Goal: Information Seeking & Learning: Learn about a topic

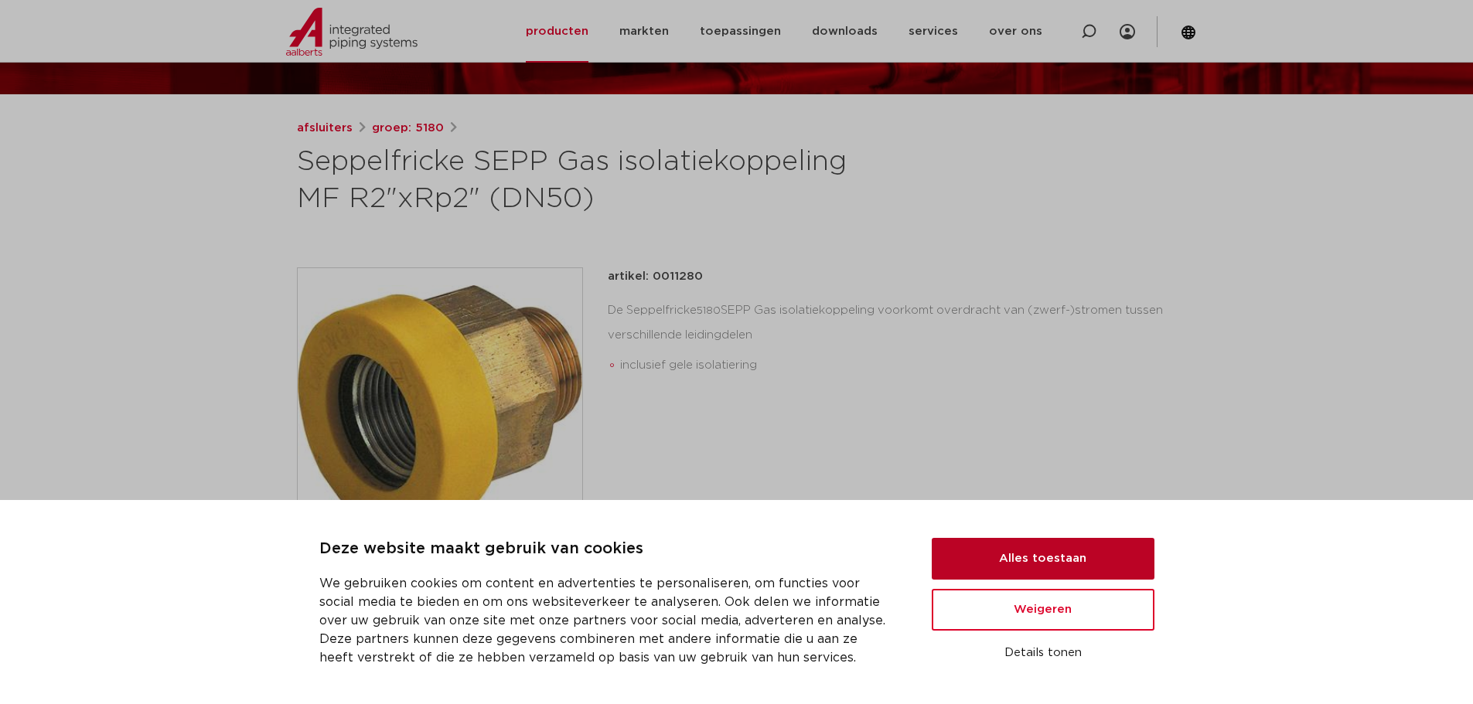
click at [1098, 575] on button "Alles toestaan" at bounding box center [1043, 559] width 223 height 42
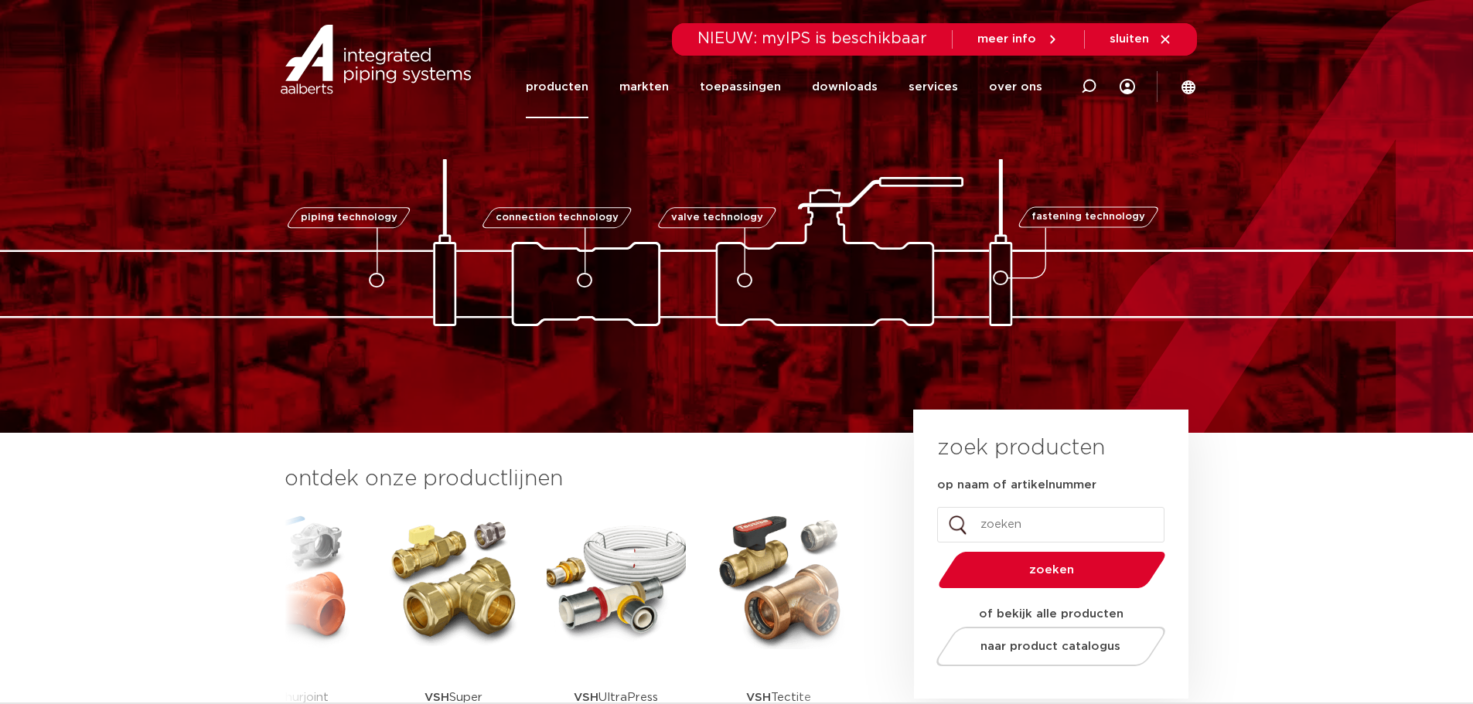
click at [583, 86] on link "producten" at bounding box center [557, 87] width 63 height 63
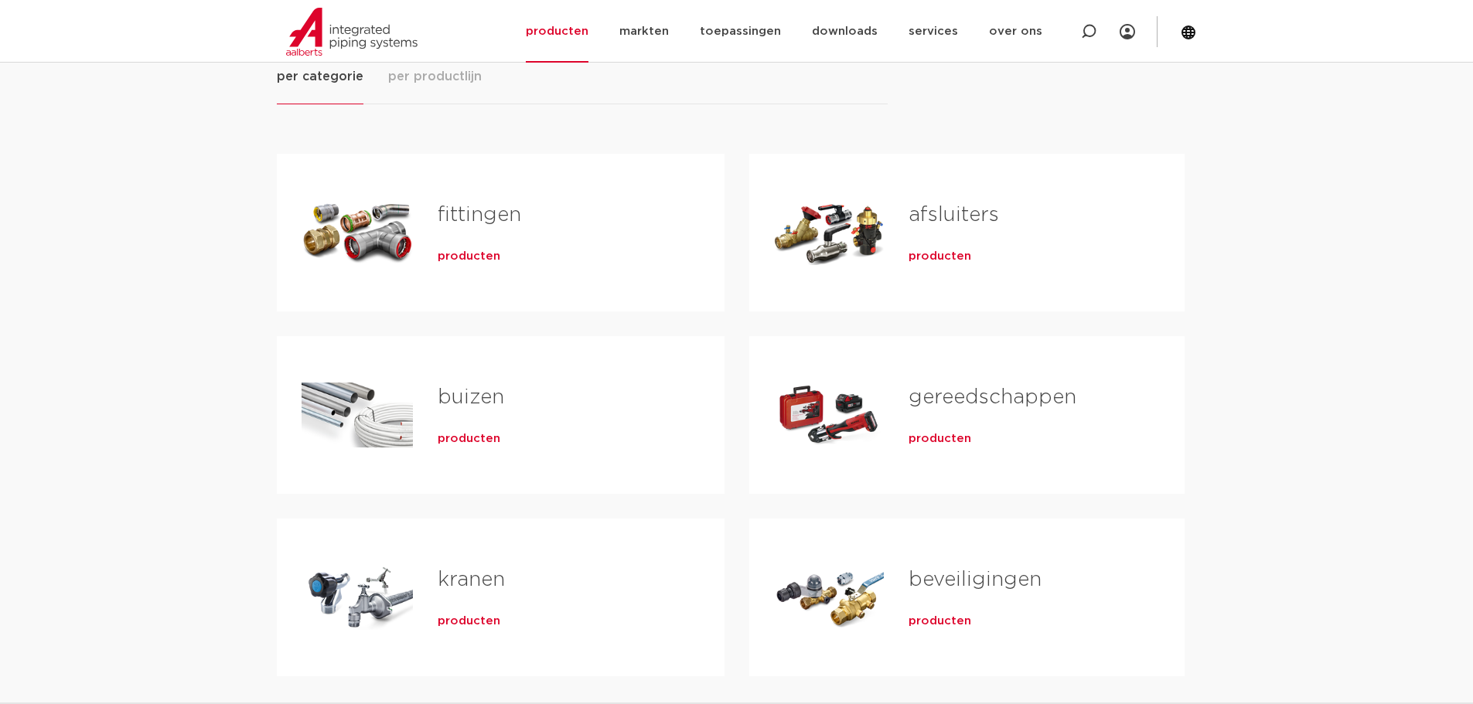
scroll to position [309, 0]
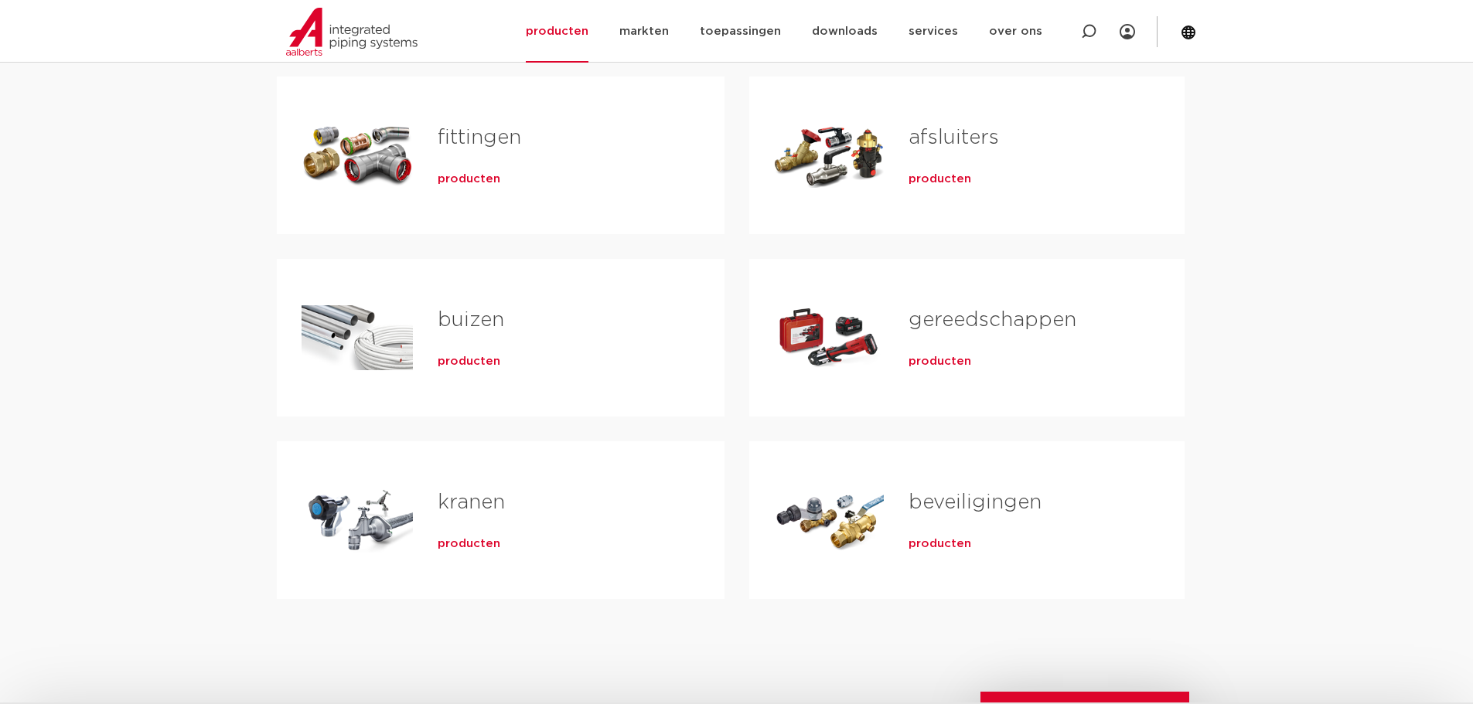
click at [962, 541] on span "producten" at bounding box center [939, 543] width 63 height 15
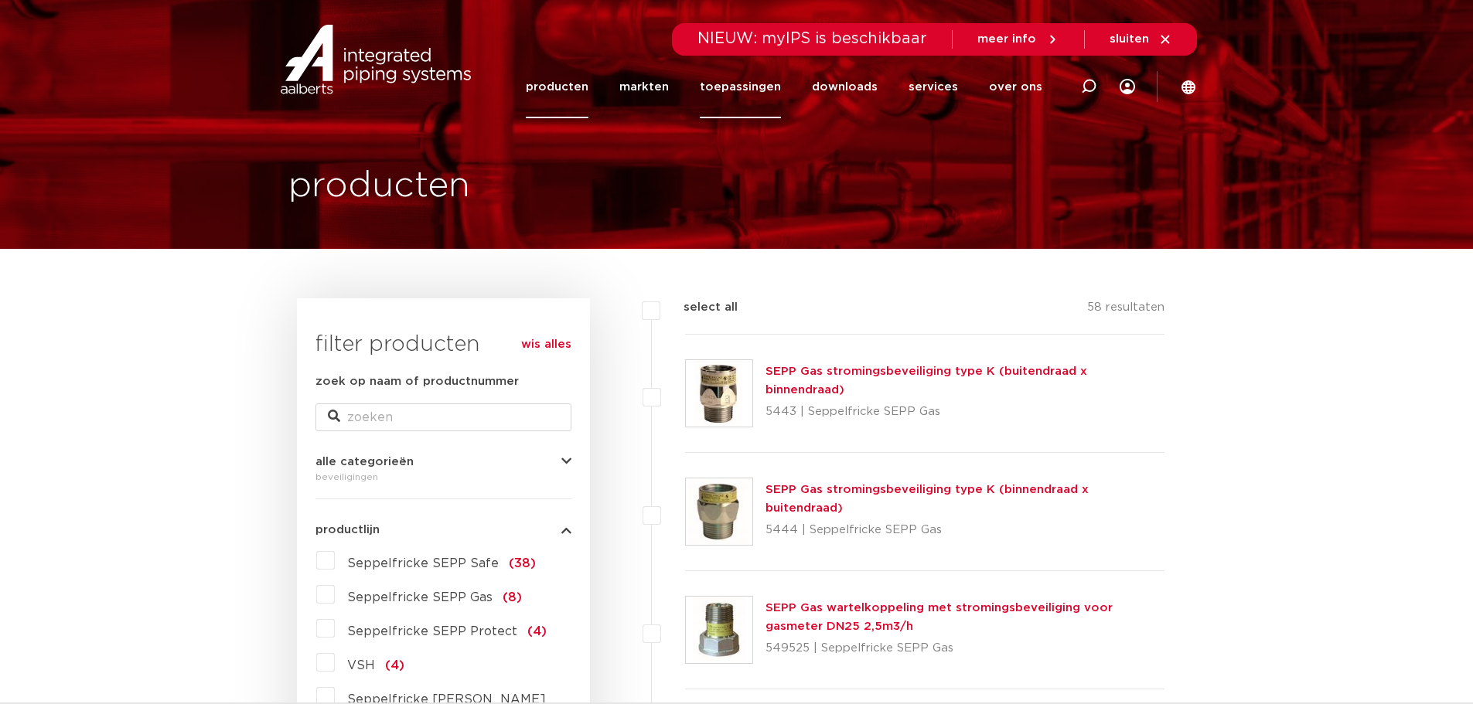
click at [748, 81] on link "toepassingen" at bounding box center [740, 87] width 81 height 63
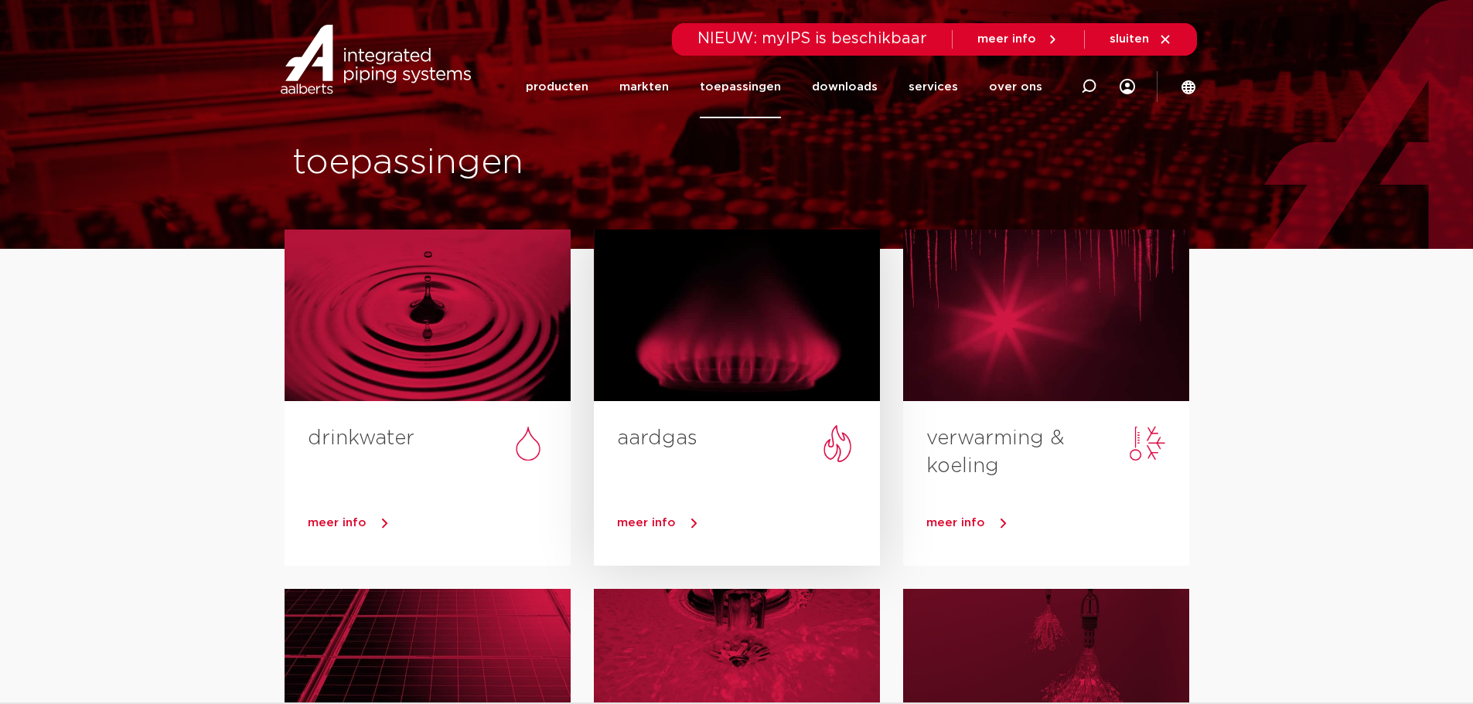
click at [646, 519] on span "meer info" at bounding box center [646, 523] width 59 height 12
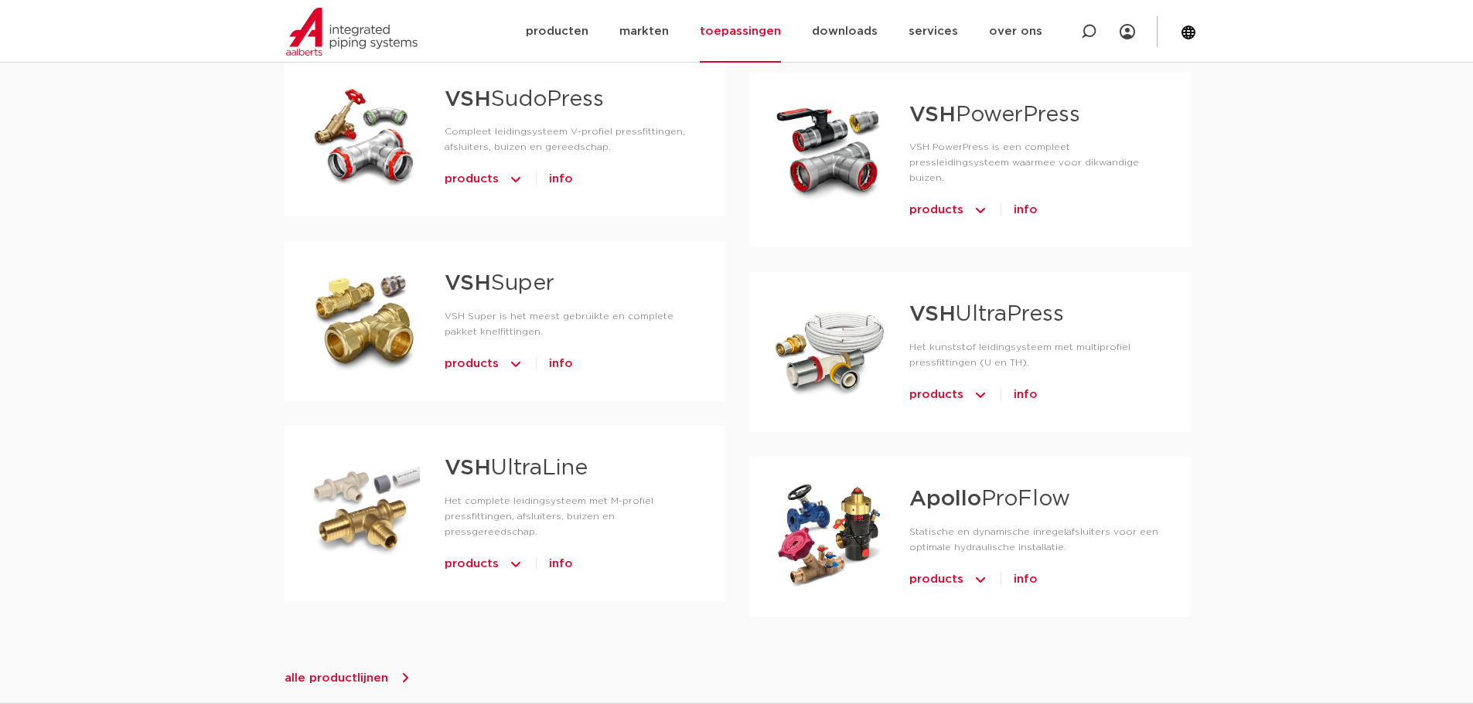
scroll to position [1005, 0]
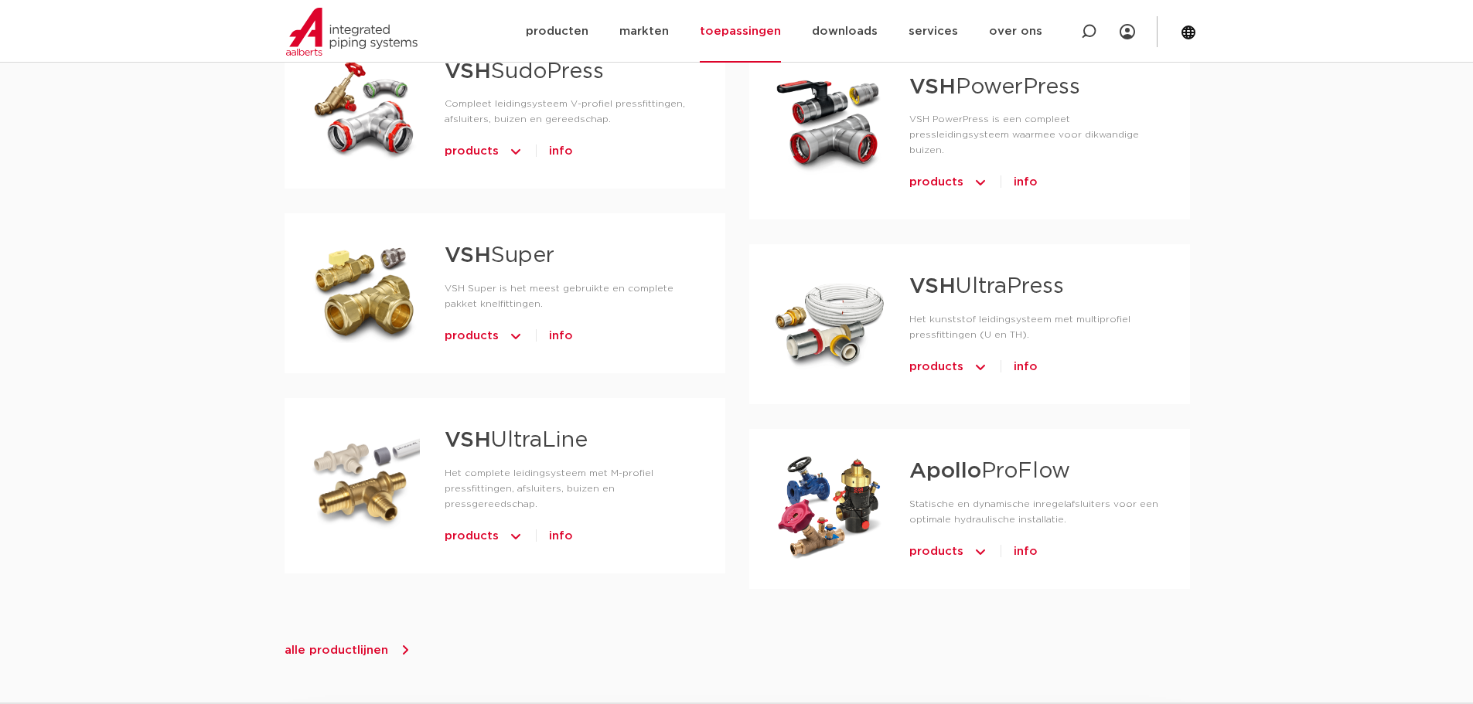
click at [192, 400] on div "gerelateerde productlijnen​ VSH SmartPress Het slimste RVS press-systeem met V-…" at bounding box center [736, 222] width 1473 height 979
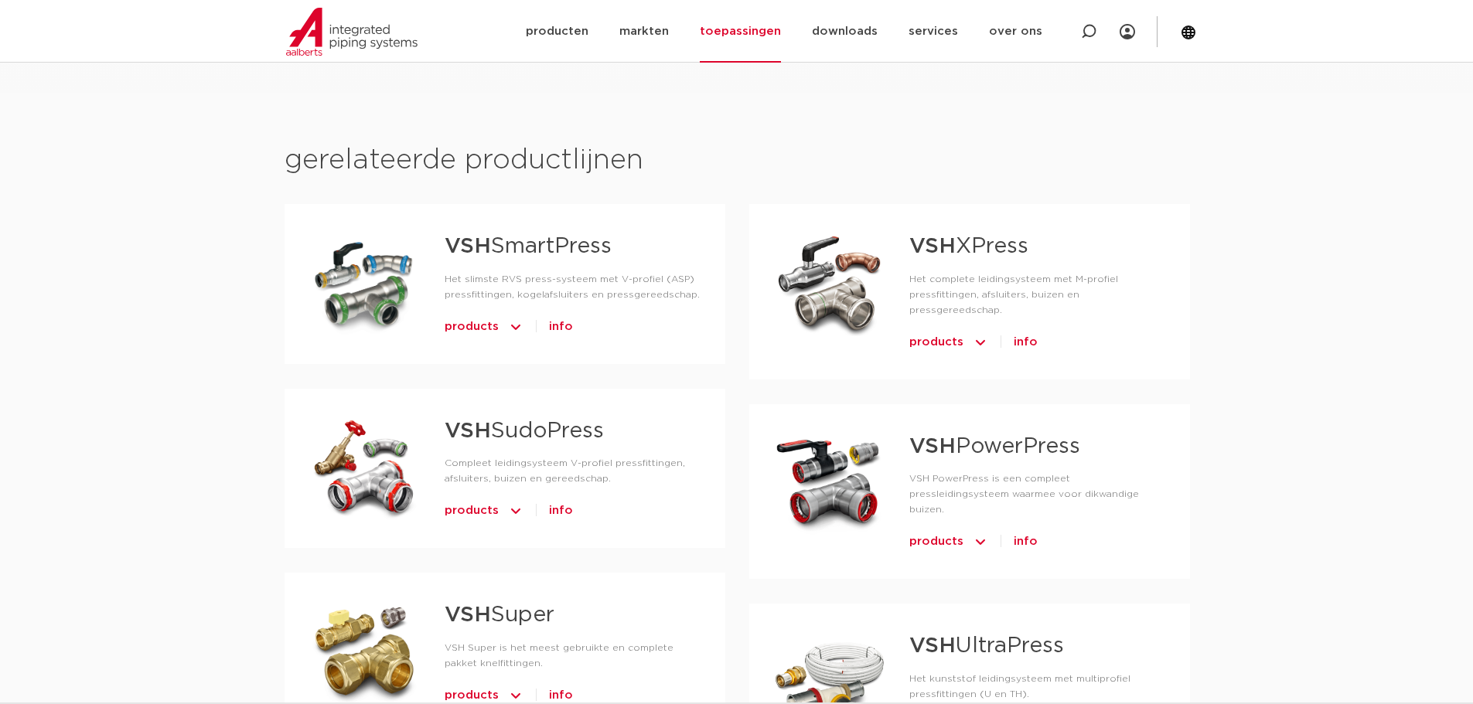
scroll to position [618, 0]
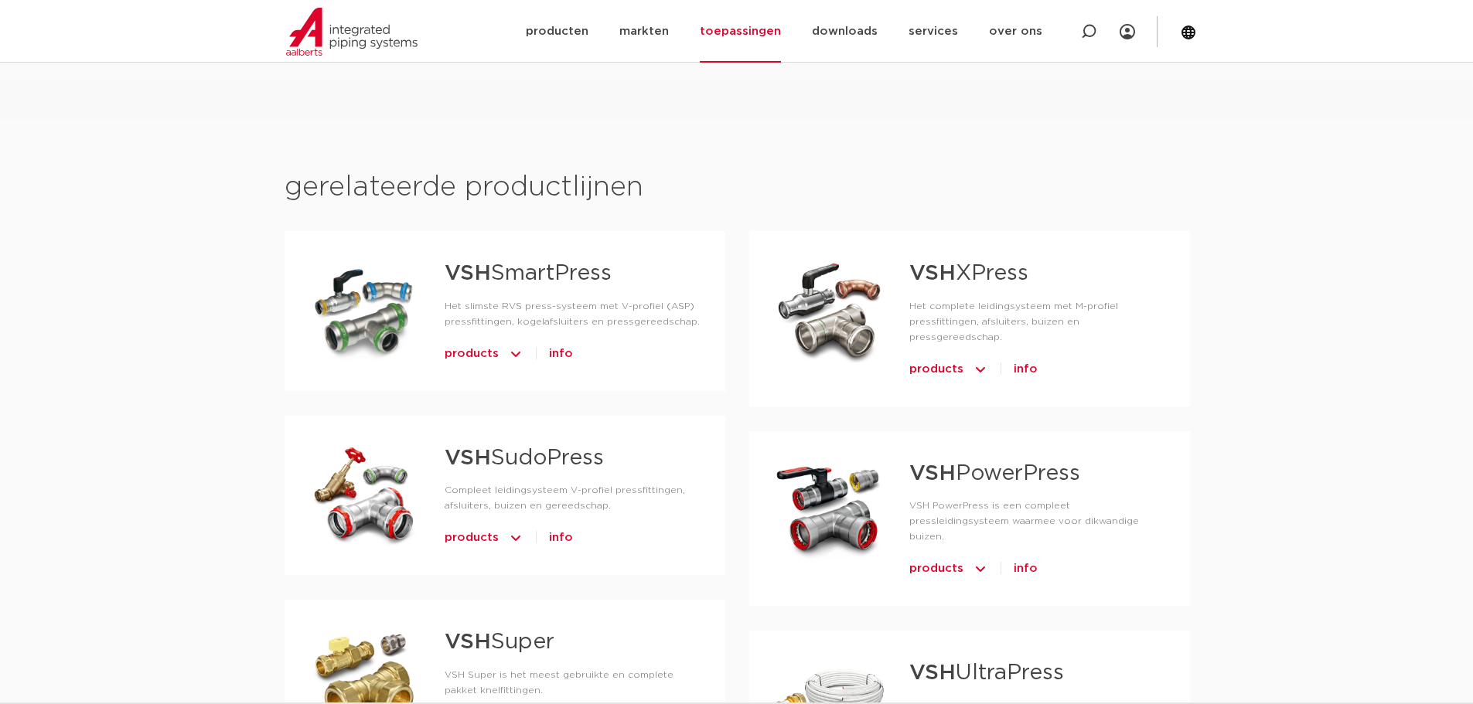
click at [473, 354] on span "products" at bounding box center [471, 354] width 54 height 25
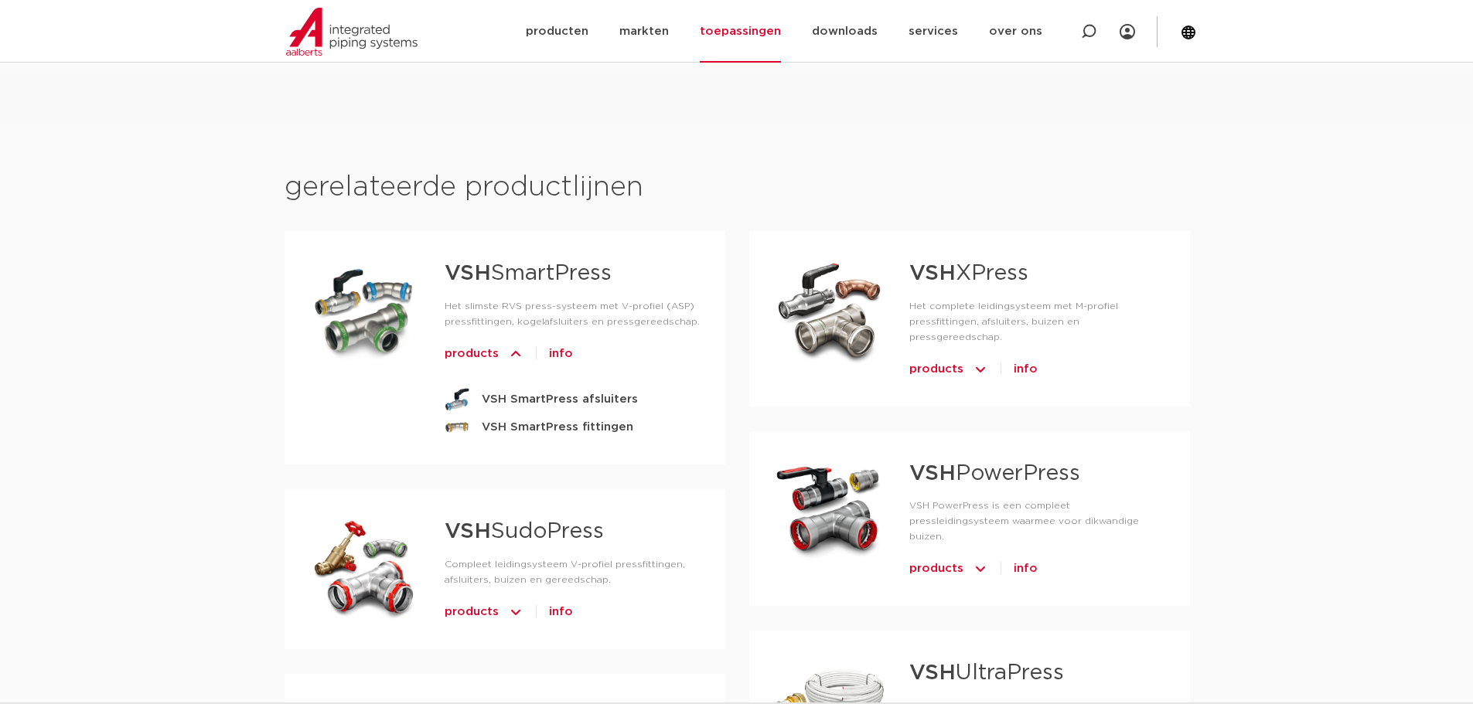
click at [31, 377] on div "gerelateerde productlijnen​ VSH SmartPress Het slimste RVS press-systeem met V-…" at bounding box center [736, 638] width 1473 height 1037
click at [224, 366] on div "gerelateerde productlijnen​ VSH SmartPress Het slimste RVS press-systeem met V-…" at bounding box center [736, 638] width 1473 height 1037
click at [510, 356] on img at bounding box center [515, 354] width 15 height 25
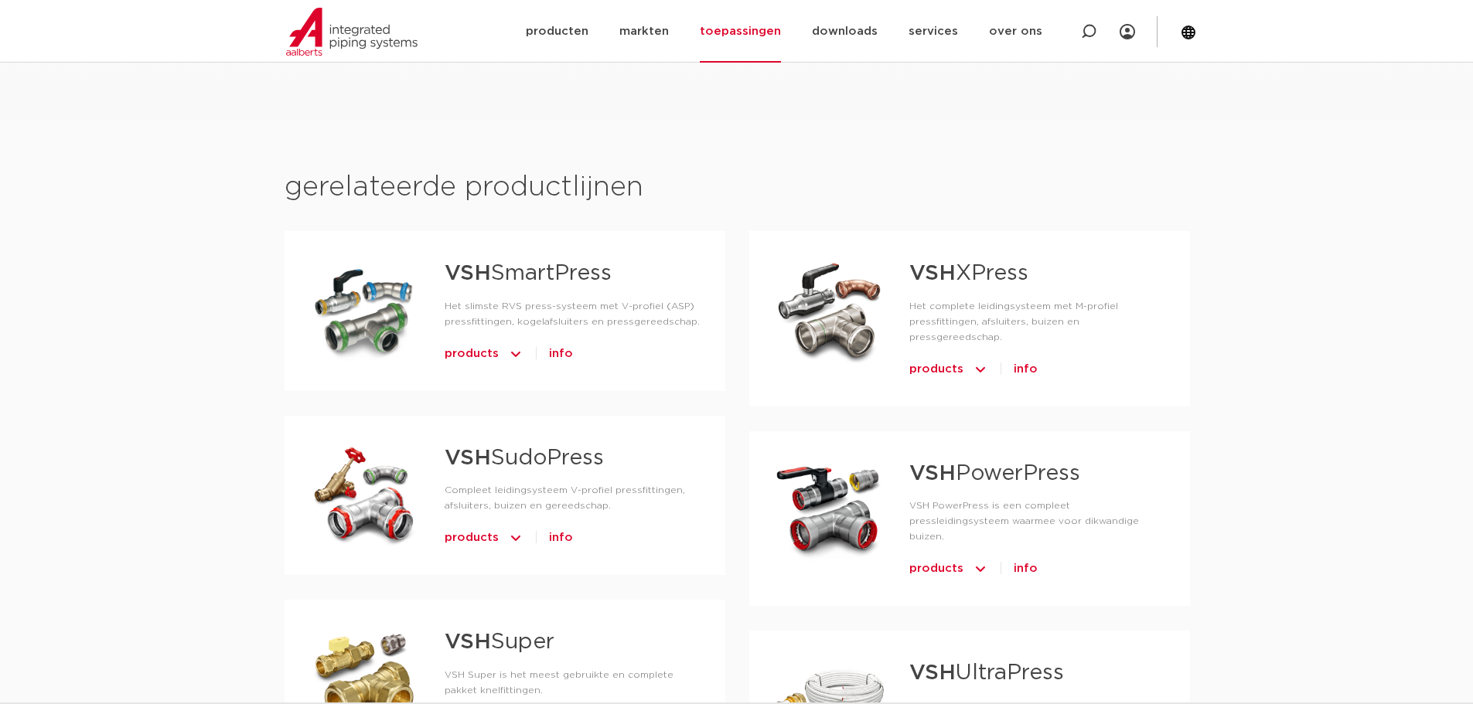
click at [510, 355] on img at bounding box center [515, 354] width 15 height 25
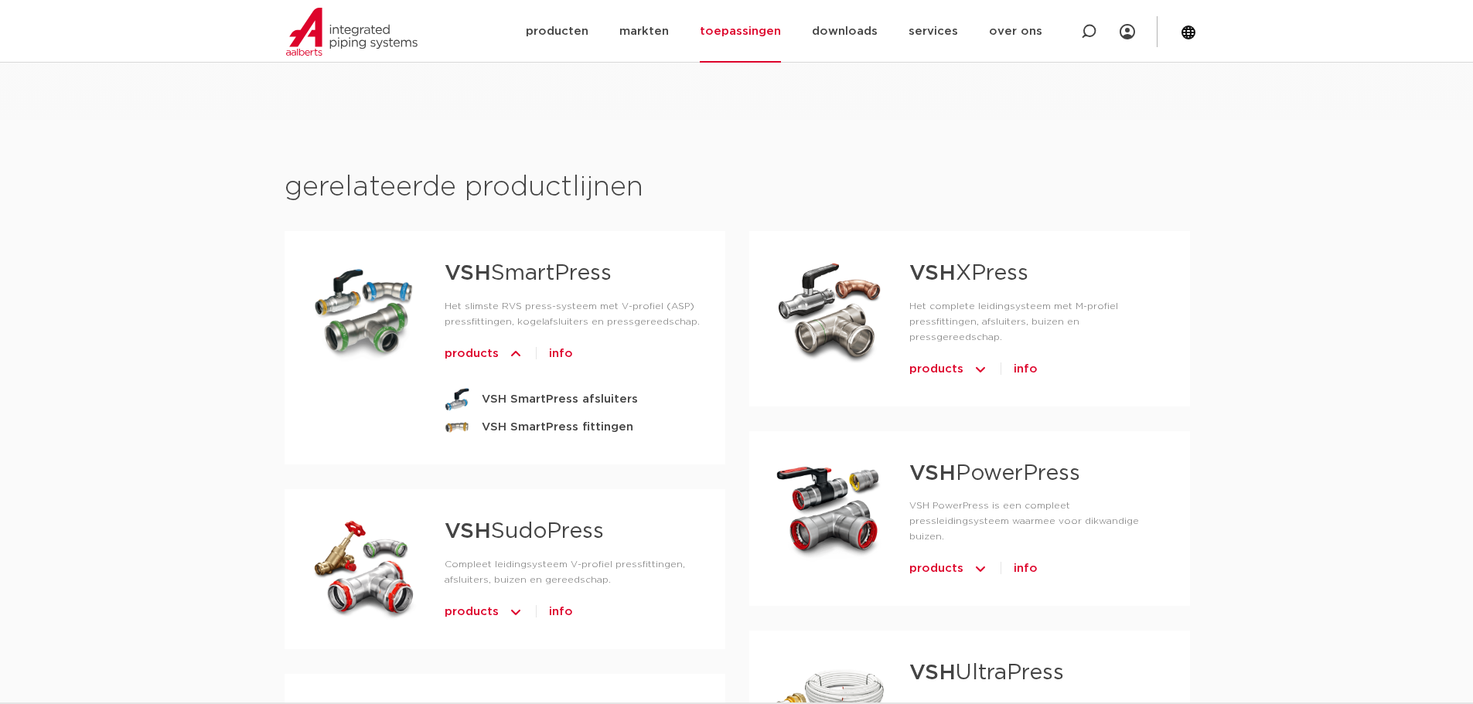
click at [510, 355] on img at bounding box center [515, 354] width 15 height 25
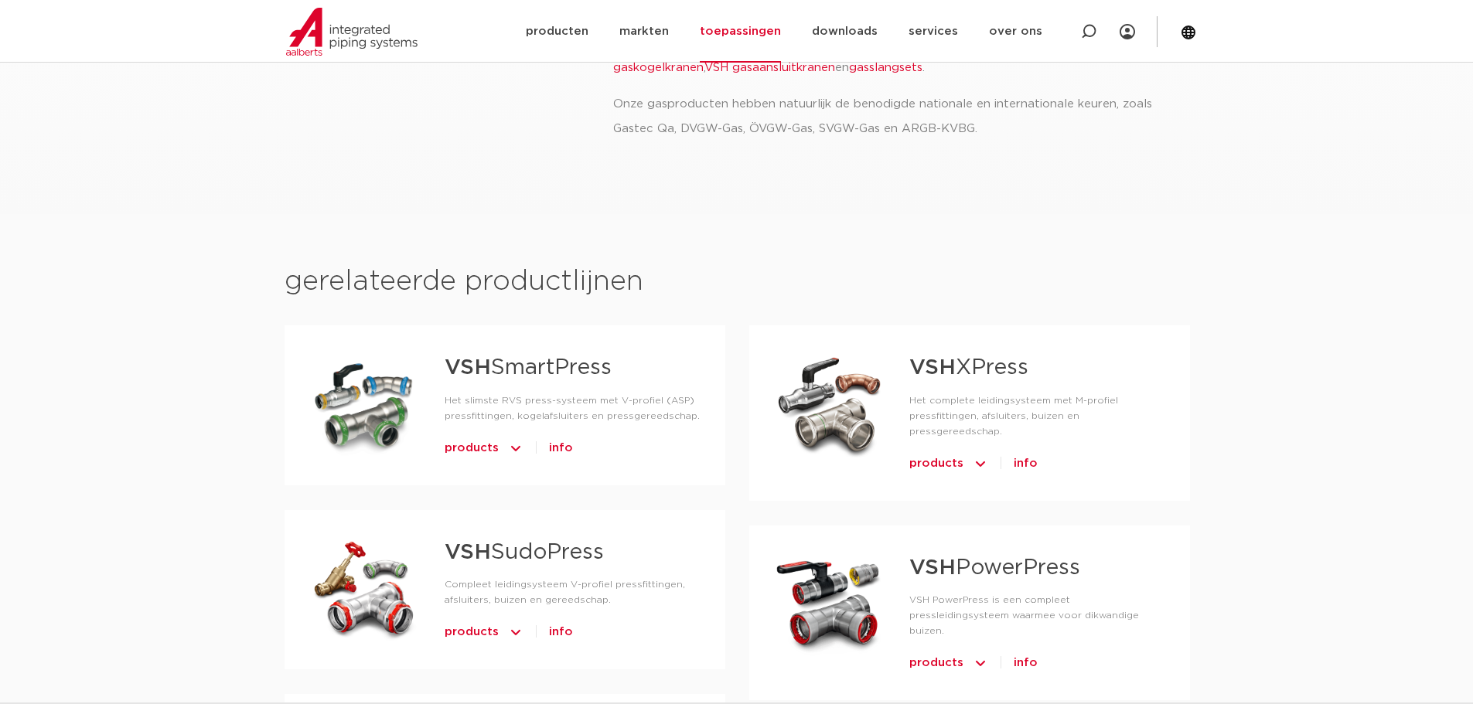
scroll to position [387, 0]
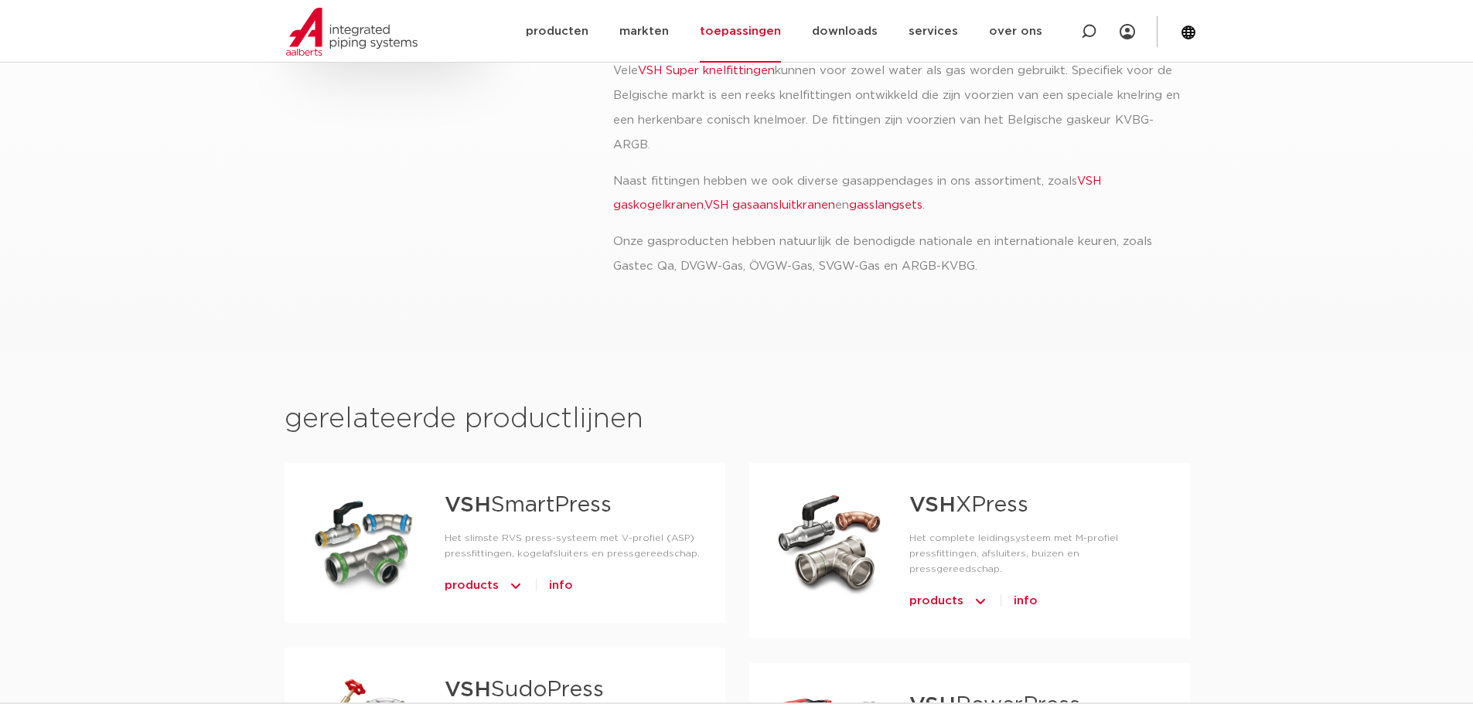
click at [973, 589] on img at bounding box center [979, 601] width 15 height 25
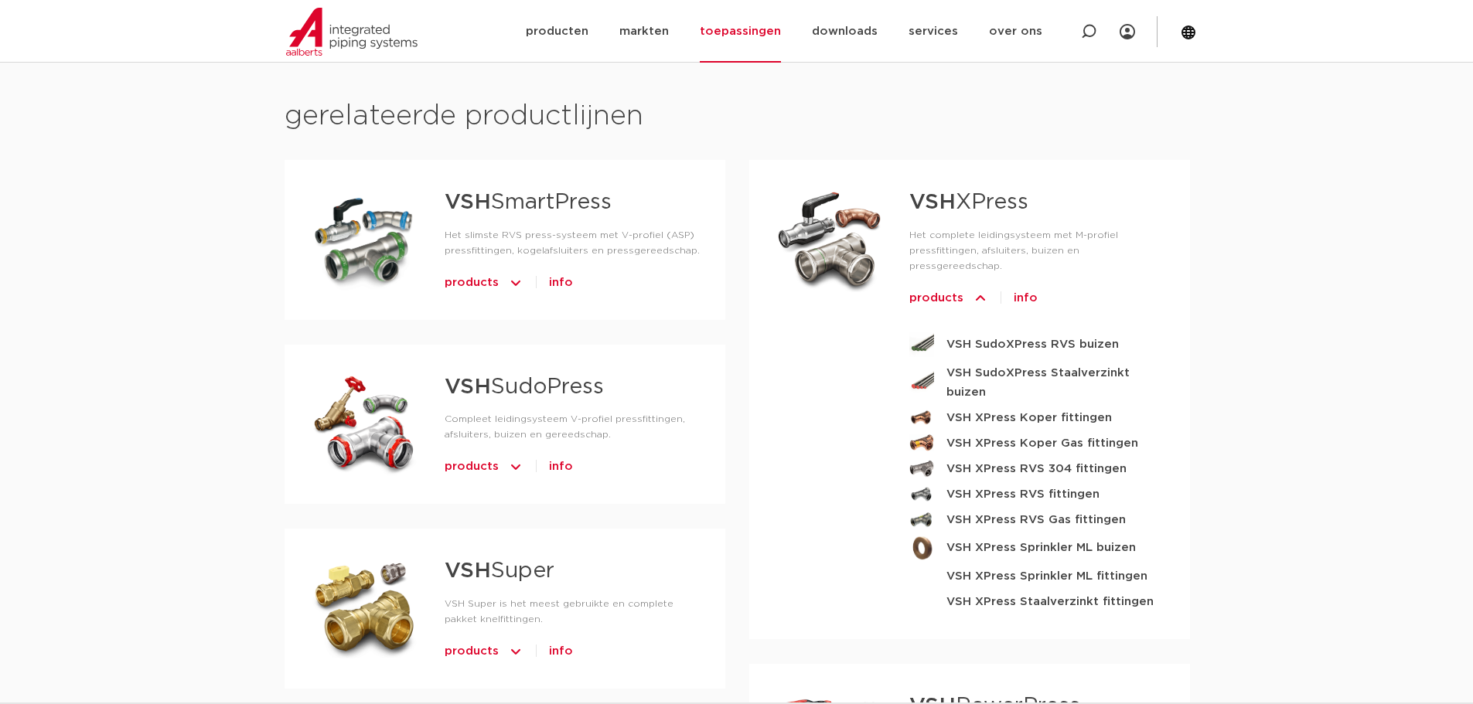
scroll to position [696, 0]
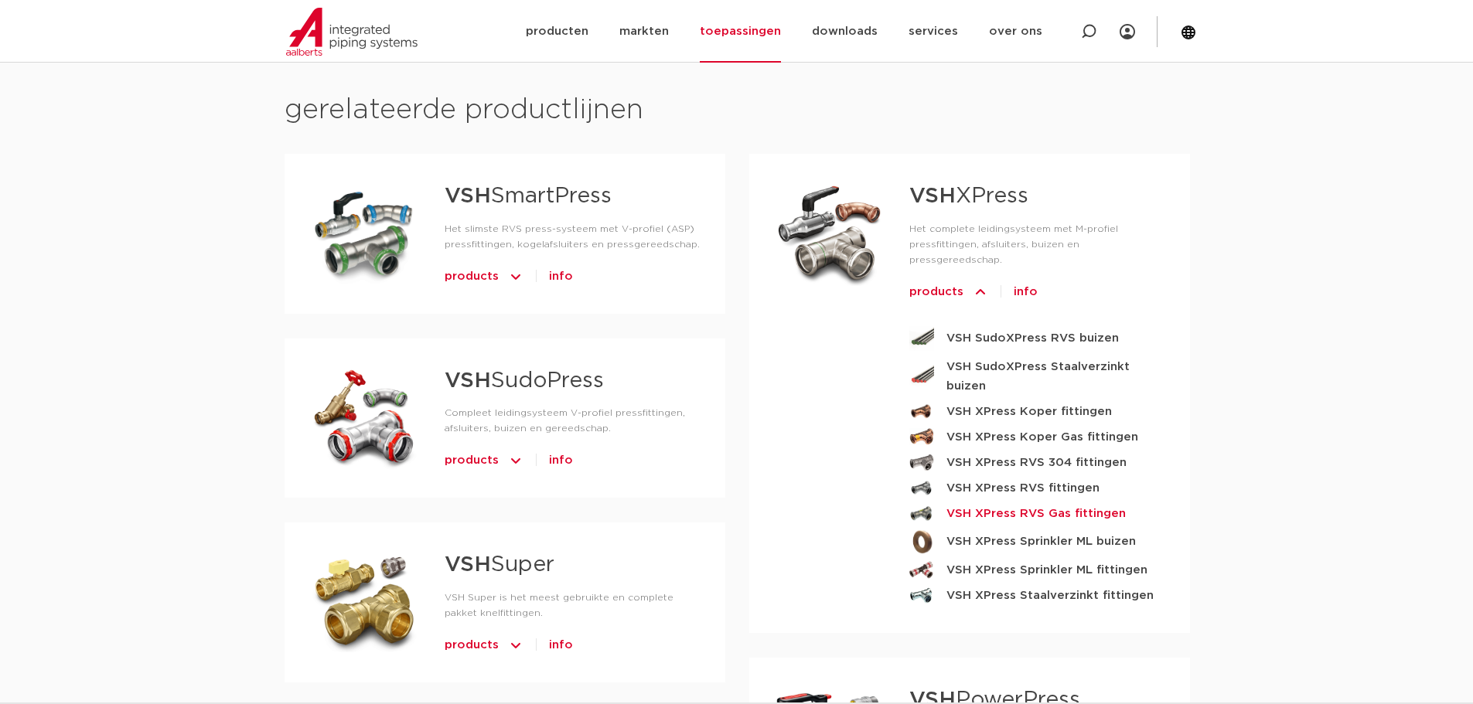
click at [1037, 504] on strong "VSH XPress RVS Gas fittingen" at bounding box center [1035, 513] width 179 height 19
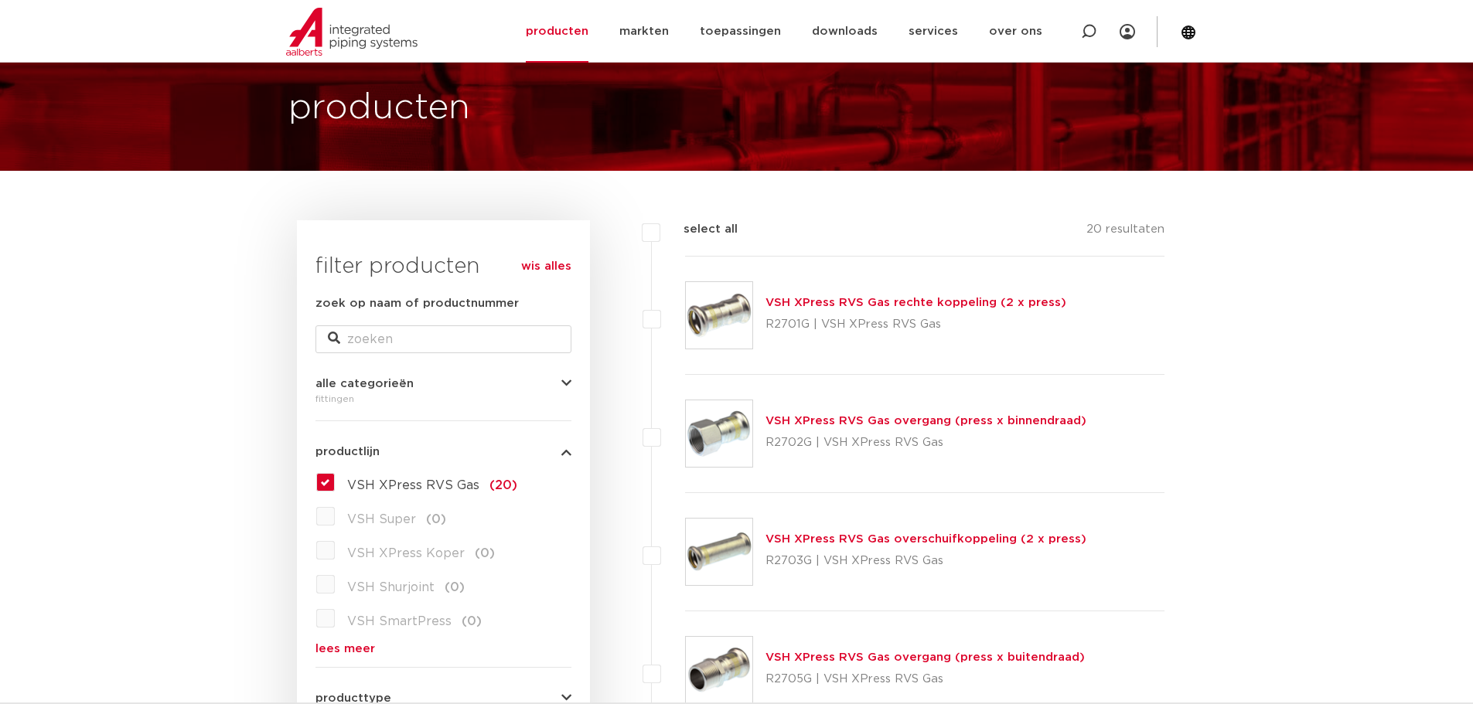
scroll to position [77, 0]
click at [863, 307] on link "VSH XPress RVS Gas rechte koppeling (2 x press)" at bounding box center [915, 304] width 301 height 12
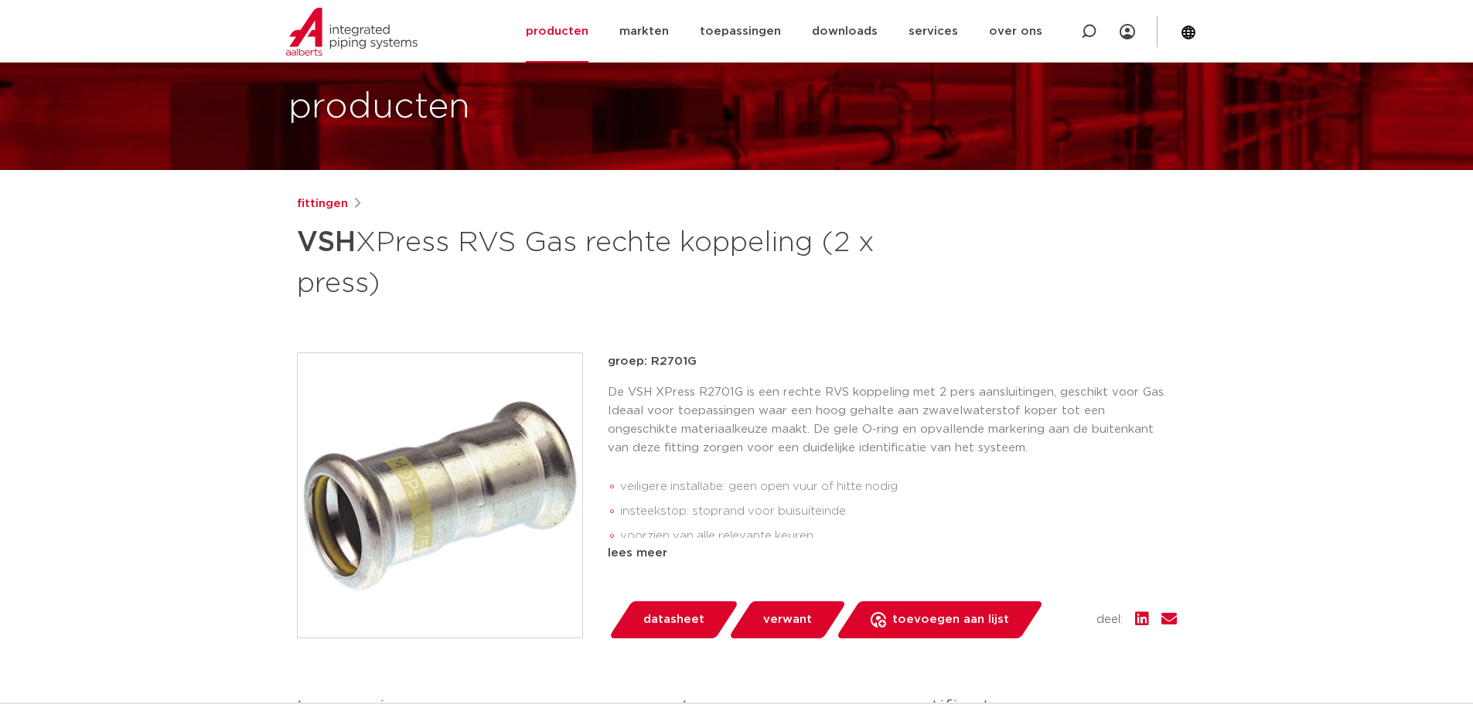
scroll to position [77, 0]
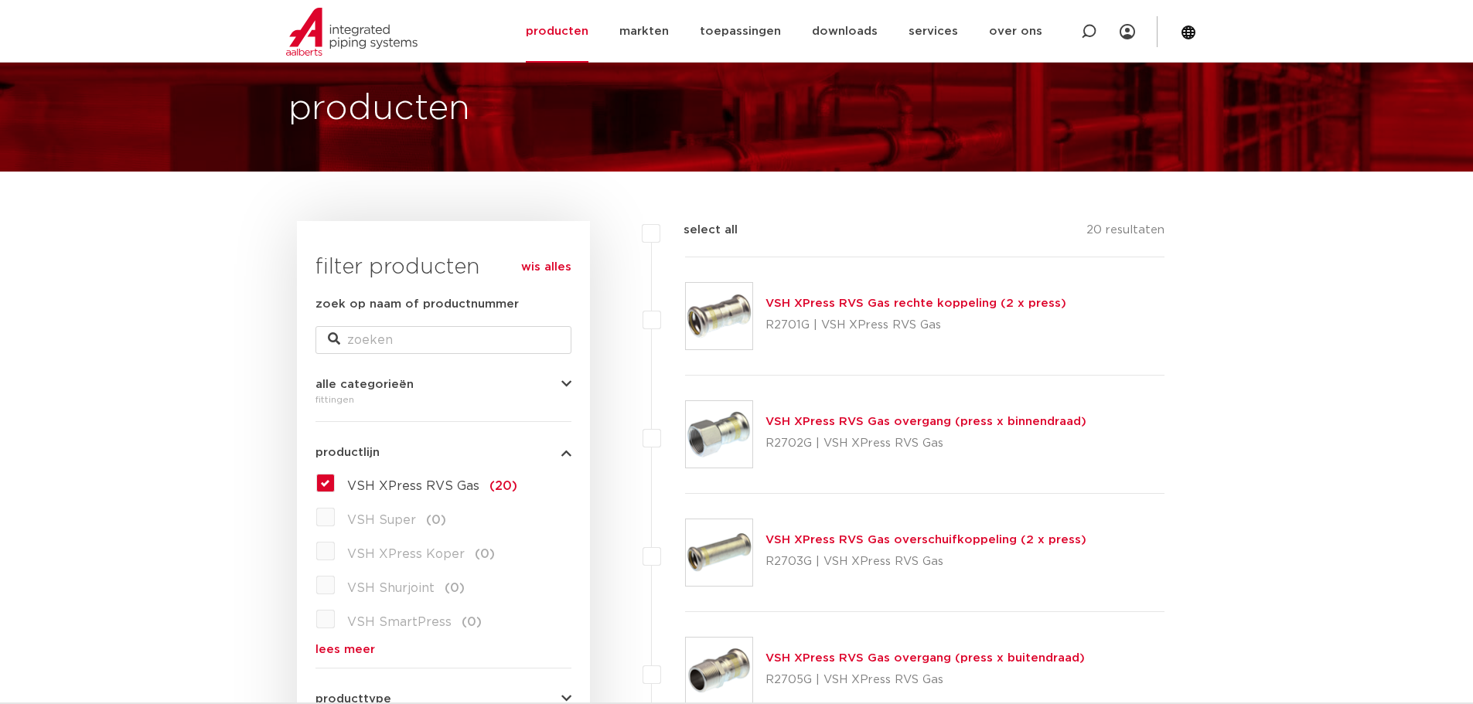
scroll to position [155, 0]
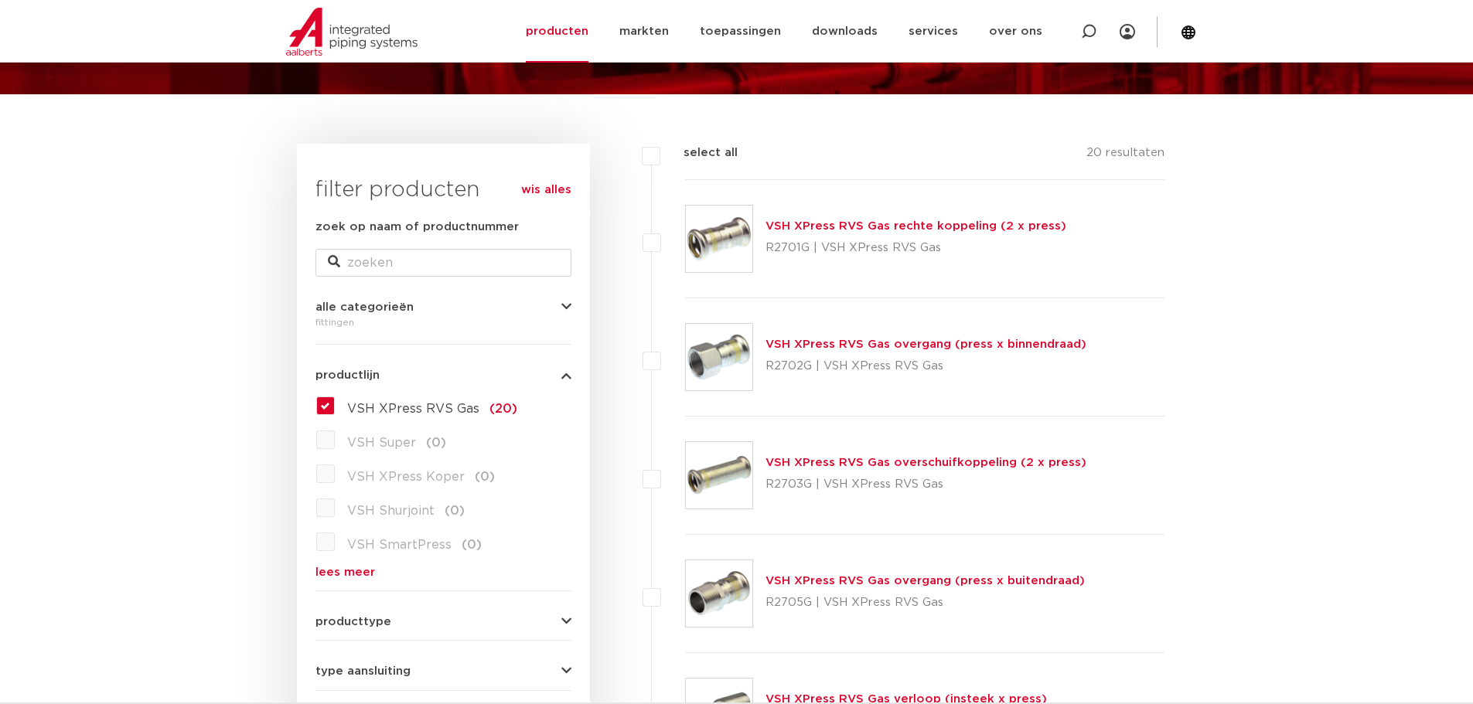
click at [894, 344] on link "VSH XPress RVS Gas overgang (press x binnendraad)" at bounding box center [925, 345] width 321 height 12
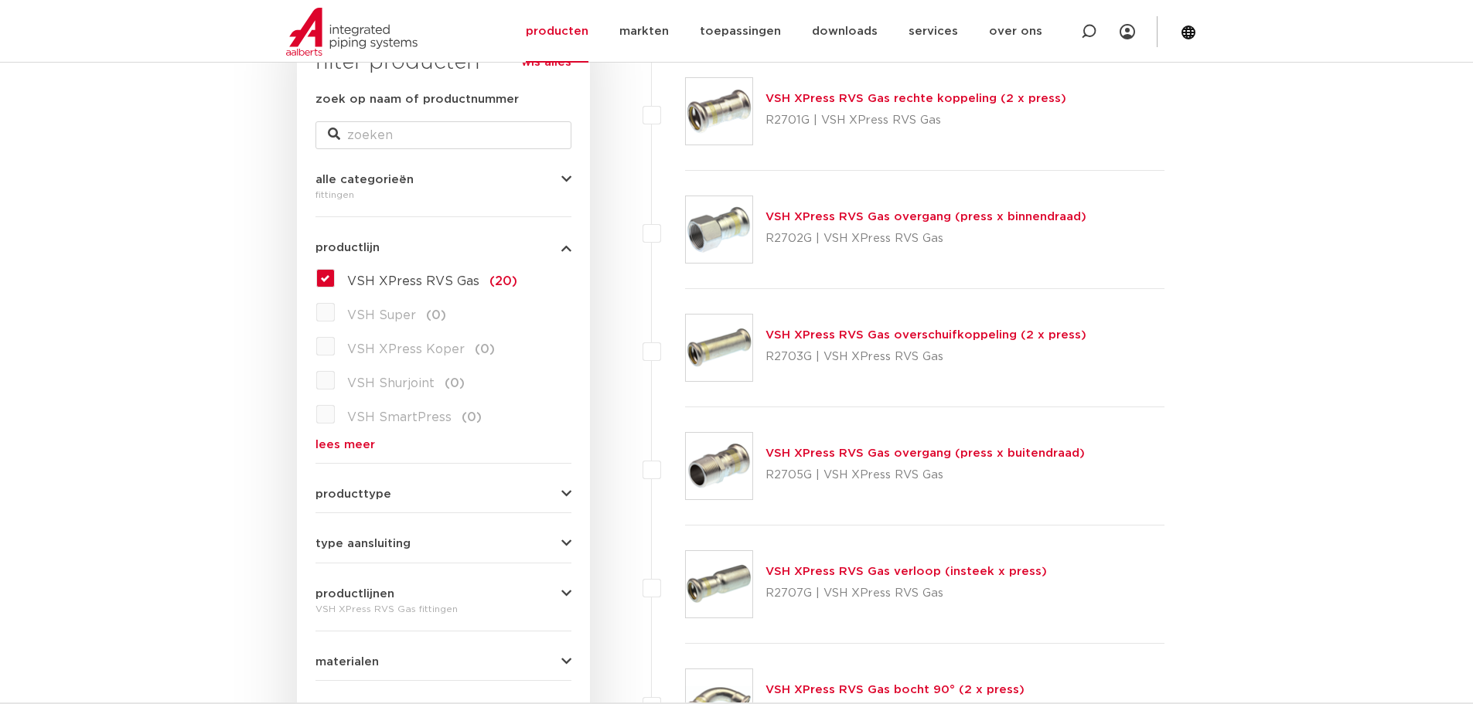
scroll to position [309, 0]
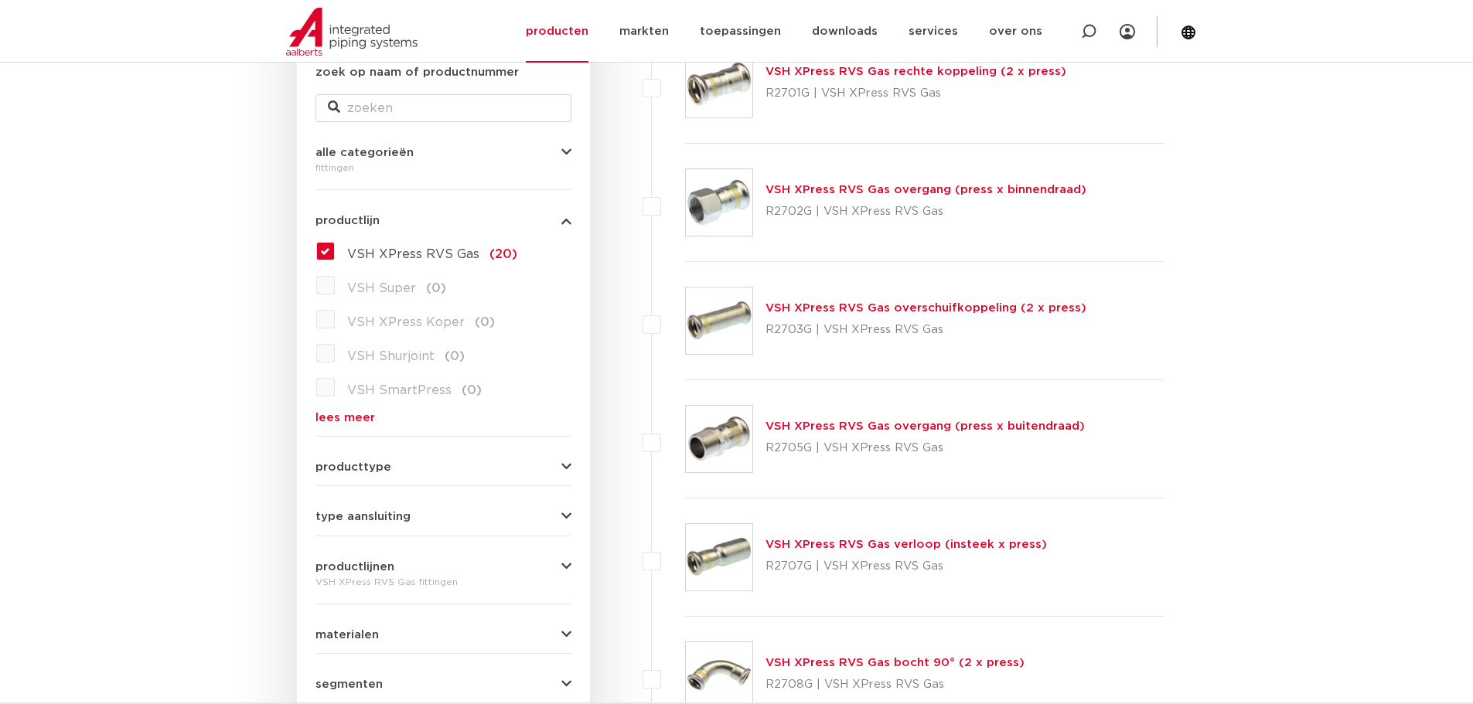
click at [944, 425] on link "VSH XPress RVS Gas overgang (press x buitendraad)" at bounding box center [924, 427] width 319 height 12
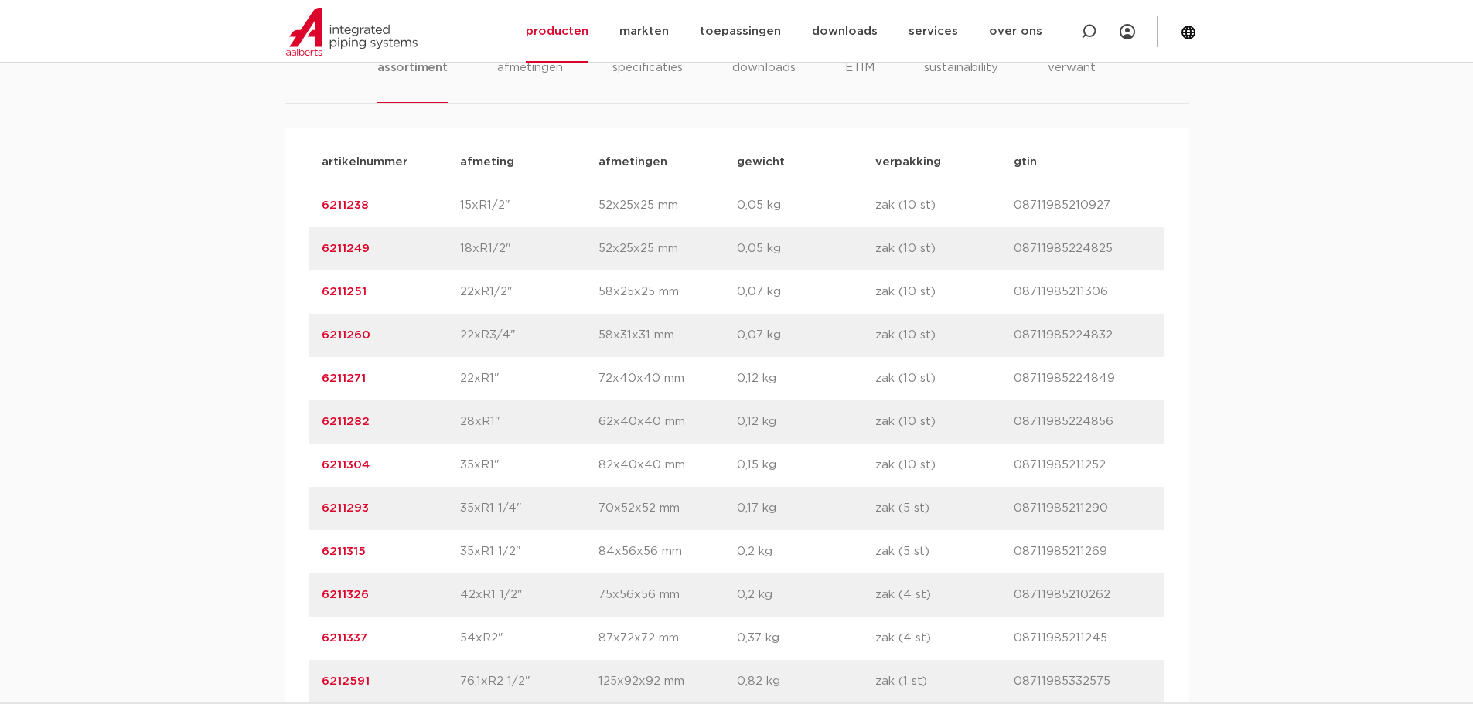
scroll to position [928, 0]
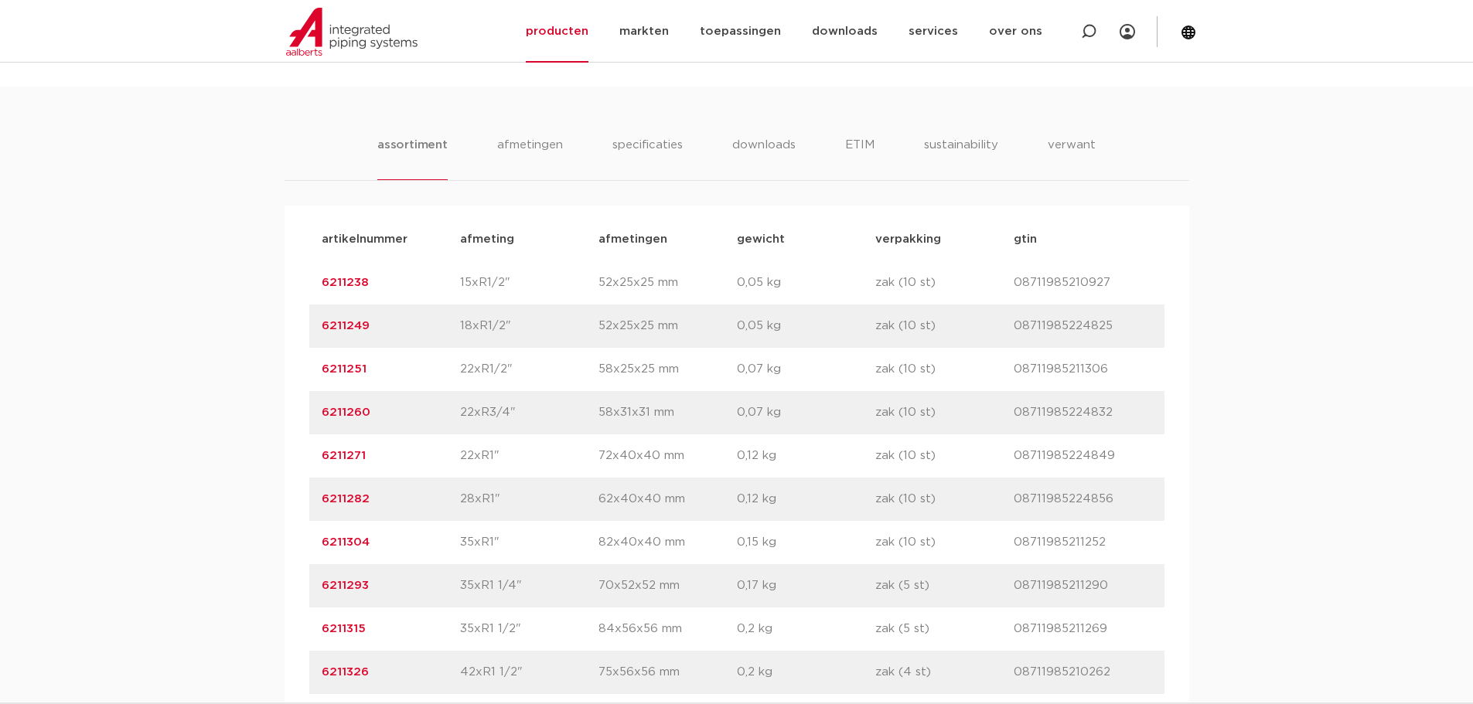
click at [724, 279] on p "52x25x25 mm" at bounding box center [667, 283] width 138 height 19
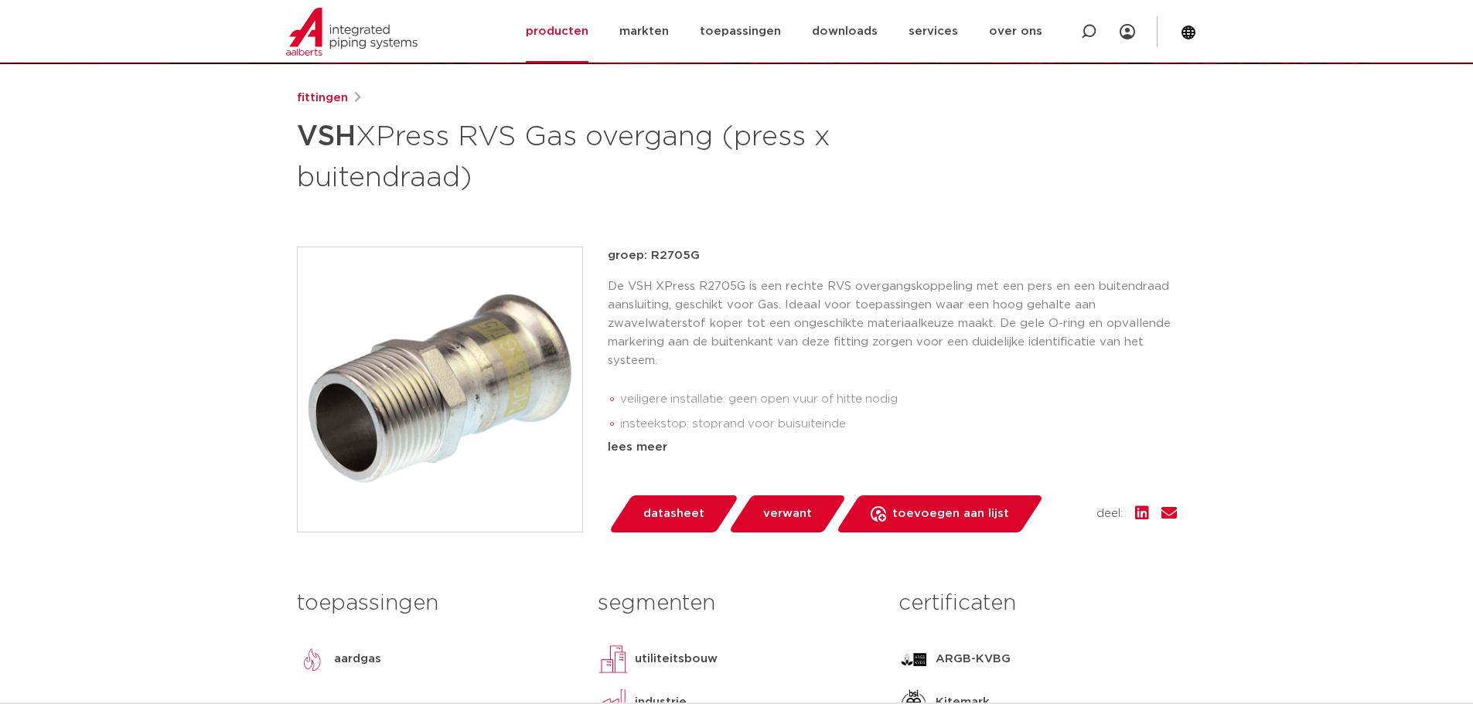
scroll to position [155, 0]
